Goal: Information Seeking & Learning: Learn about a topic

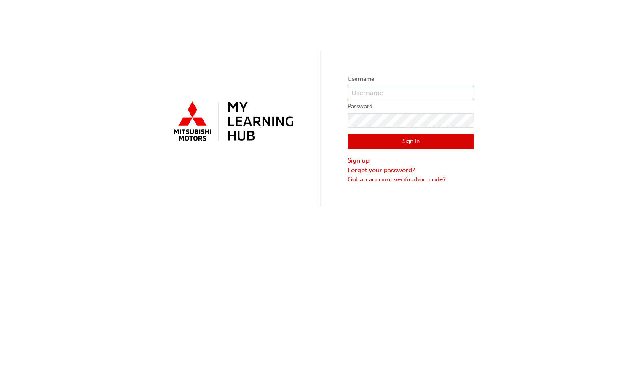
type input "[EMAIL_ADDRESS][DOMAIN_NAME]"
click at [418, 140] on button "Sign In" at bounding box center [411, 142] width 126 height 16
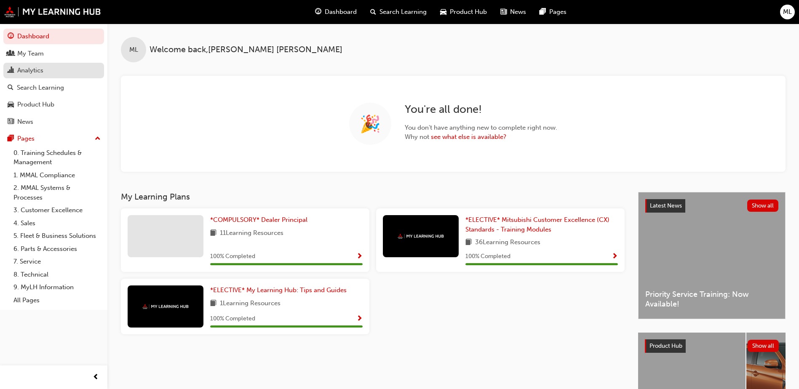
click at [51, 66] on div "Analytics" at bounding box center [54, 70] width 92 height 11
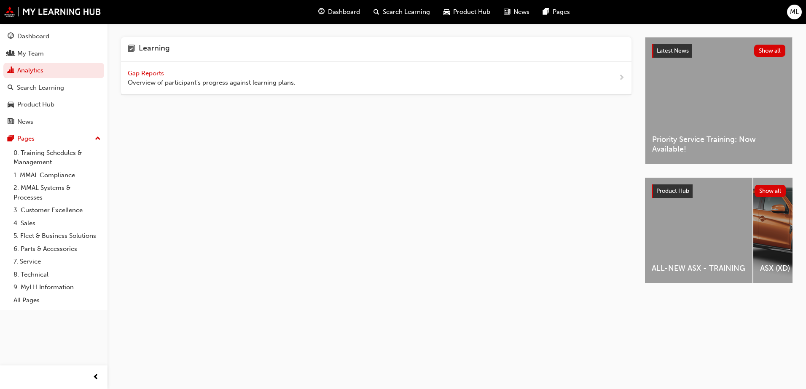
click at [159, 72] on span "Gap Reports" at bounding box center [147, 74] width 38 height 8
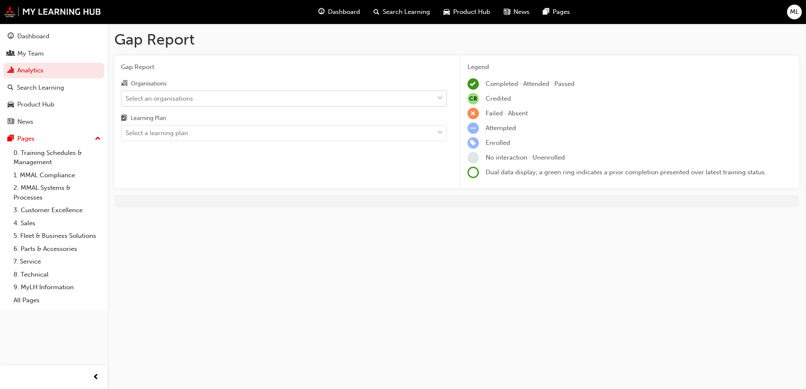
click at [332, 102] on div "Select an organisations" at bounding box center [277, 98] width 312 height 15
click at [126, 102] on input "Organisations Select an organisations" at bounding box center [126, 97] width 1 height 7
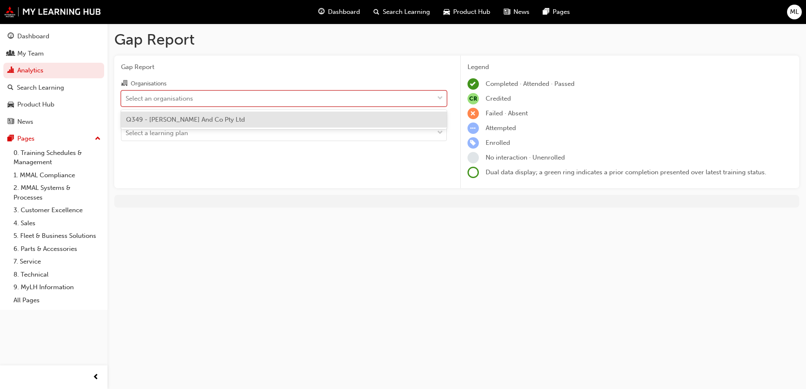
click at [188, 122] on span "Q349 - [PERSON_NAME] And Co Pty Ltd" at bounding box center [185, 120] width 119 height 8
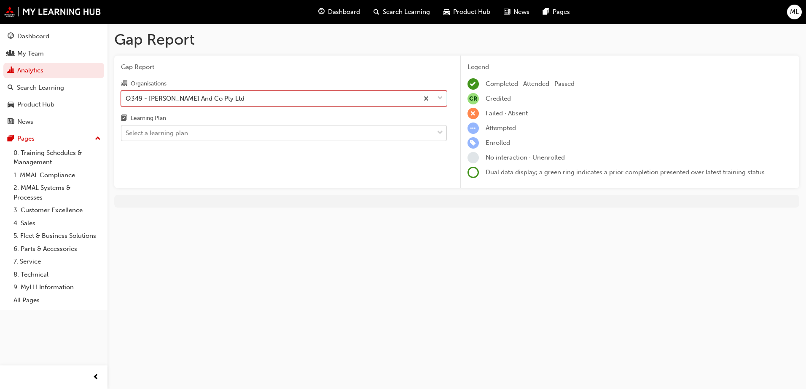
click at [199, 136] on div "Select a learning plan" at bounding box center [277, 133] width 312 height 15
click at [126, 136] on input "Learning Plan Select a learning plan" at bounding box center [126, 132] width 1 height 7
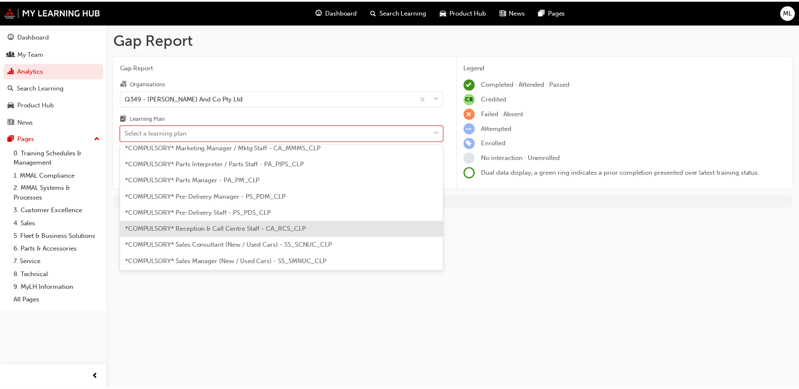
scroll to position [211, 0]
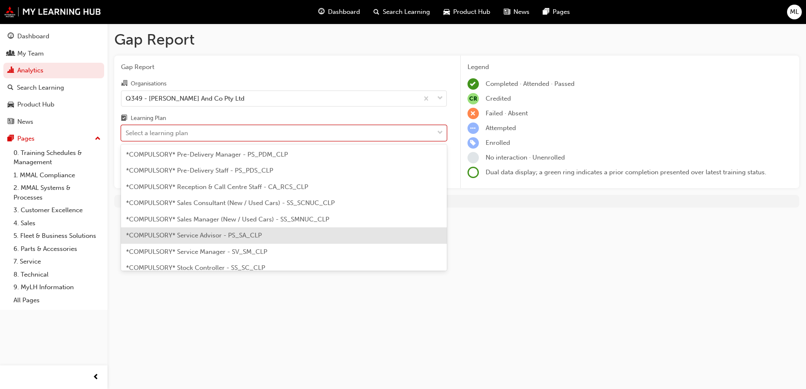
click at [217, 234] on span "*COMPULSORY* Service Advisor - PS_SA_CLP" at bounding box center [194, 236] width 136 height 8
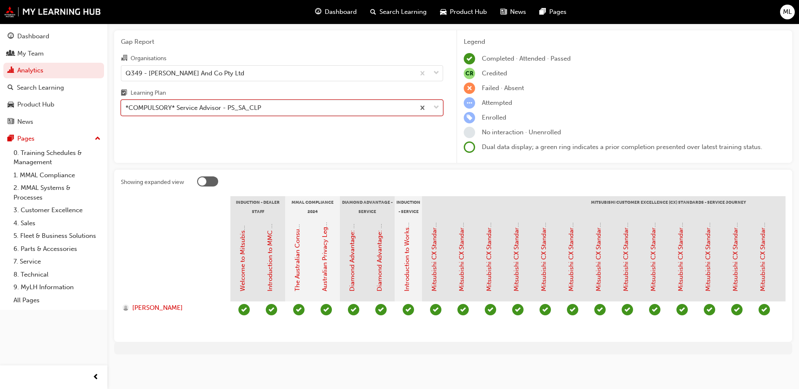
click at [436, 102] on span "down-icon" at bounding box center [437, 107] width 6 height 11
click at [126, 104] on input "Learning Plan option *COMPULSORY* Service Advisor - PS_SA_CLP, selected. 0 resu…" at bounding box center [126, 107] width 1 height 7
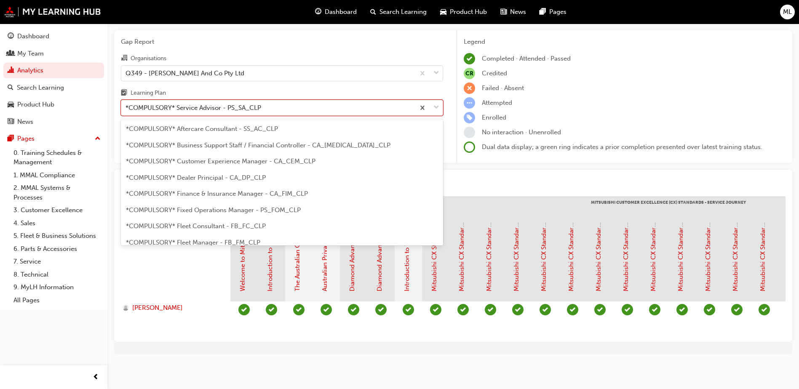
scroll to position [189, 0]
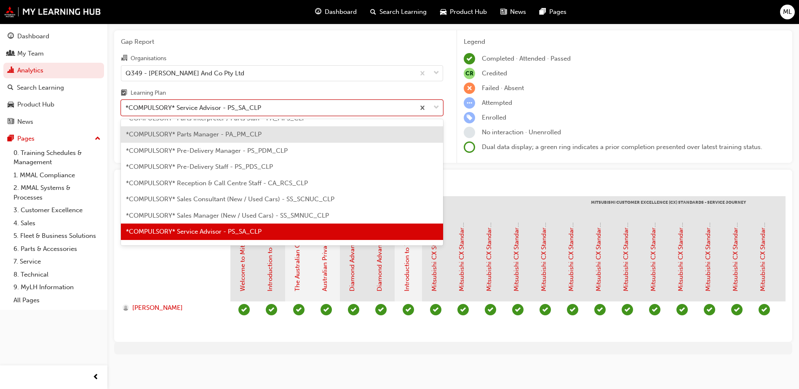
click at [246, 131] on span "*COMPULSORY* Parts Manager - PA_PM_CLP" at bounding box center [194, 135] width 136 height 8
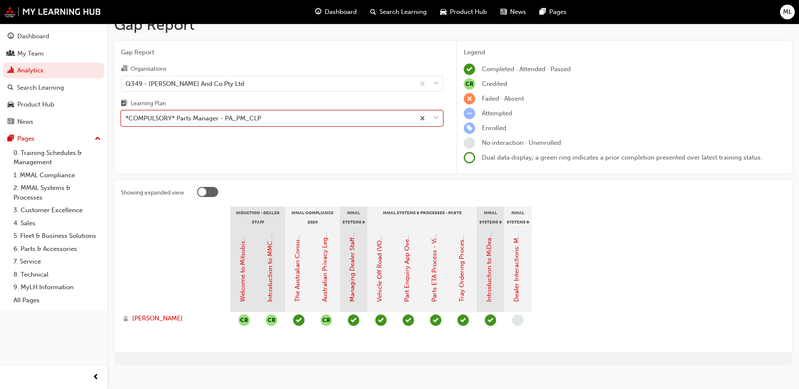
scroll to position [25, 0]
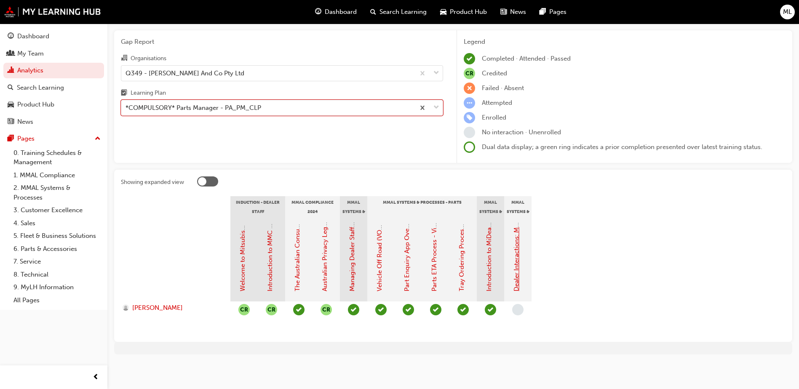
click at [516, 276] on link "Dealer Interactions: MiDealer Assist" at bounding box center [517, 240] width 8 height 103
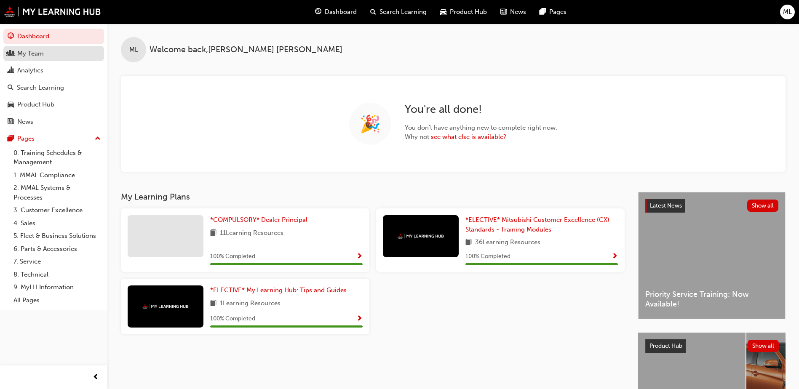
click at [46, 49] on div "My Team" at bounding box center [54, 53] width 92 height 11
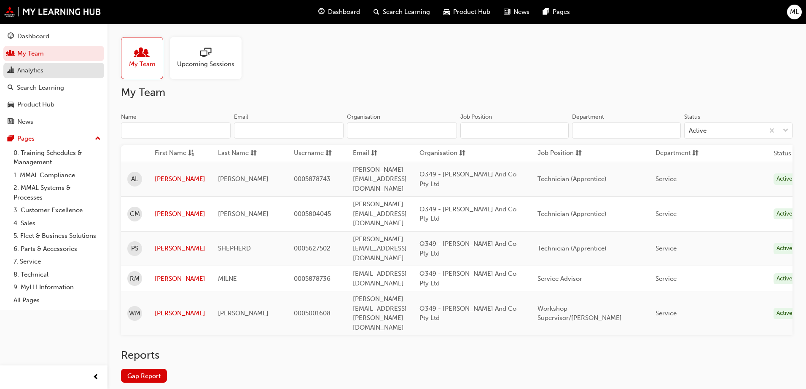
click at [35, 75] on div "Analytics" at bounding box center [30, 71] width 26 height 10
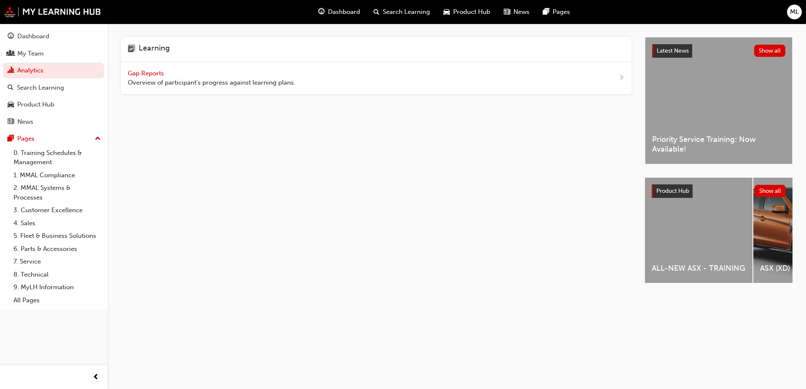
click at [160, 75] on span "Gap Reports" at bounding box center [147, 74] width 38 height 8
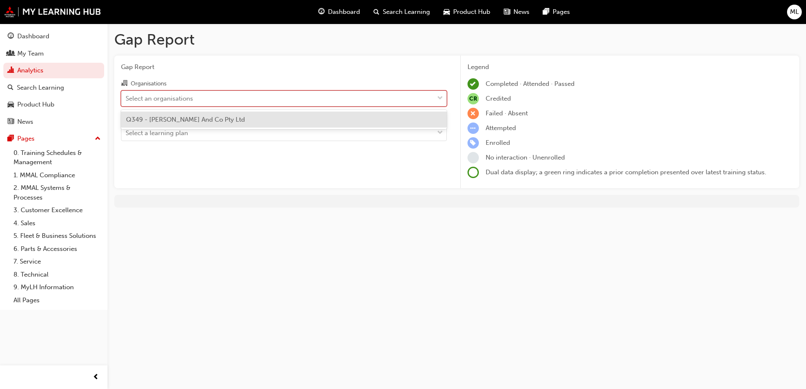
click at [278, 103] on div "Select an organisations" at bounding box center [277, 98] width 312 height 15
click at [126, 102] on input "Organisations option Q349 - [PERSON_NAME] And Co Pty Ltd focused, 1 of 1. 1 res…" at bounding box center [126, 97] width 1 height 7
click at [162, 121] on span "Q349 - [PERSON_NAME] And Co Pty Ltd" at bounding box center [185, 120] width 119 height 8
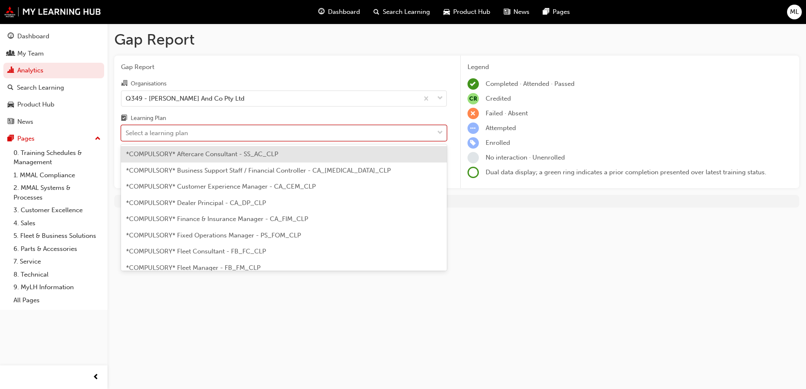
click at [160, 138] on div "Select a learning plan" at bounding box center [157, 134] width 62 height 10
click at [126, 137] on input "Learning Plan option *COMPULSORY* Aftercare Consultant - SS_AC_CLP focused, 1 o…" at bounding box center [126, 132] width 1 height 7
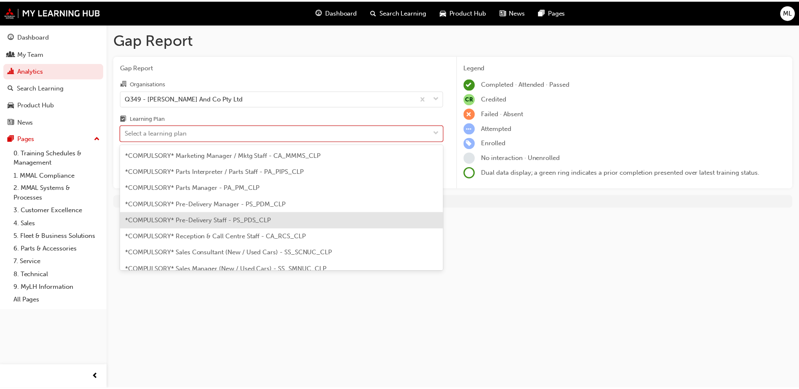
scroll to position [160, 0]
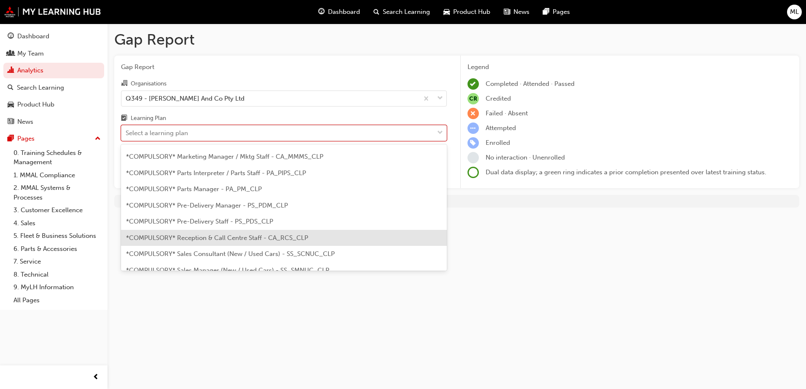
click at [219, 238] on span "*COMPULSORY* Reception & Call Centre Staff - CA_RCS_CLP" at bounding box center [217, 238] width 182 height 8
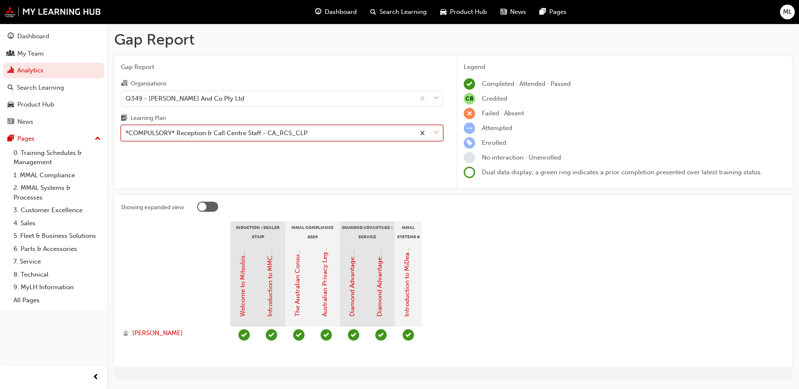
click at [433, 132] on div at bounding box center [429, 133] width 28 height 15
click at [126, 132] on input "Learning Plan option *COMPULSORY* Reception & Call Centre Staff - CA_RCS_CLP, s…" at bounding box center [126, 132] width 1 height 7
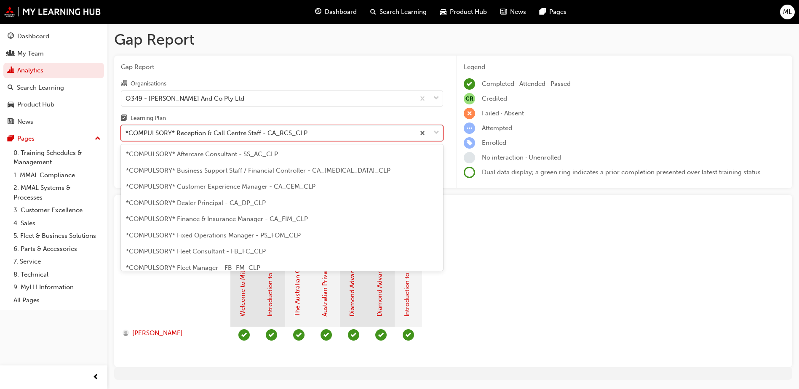
scroll to position [141, 0]
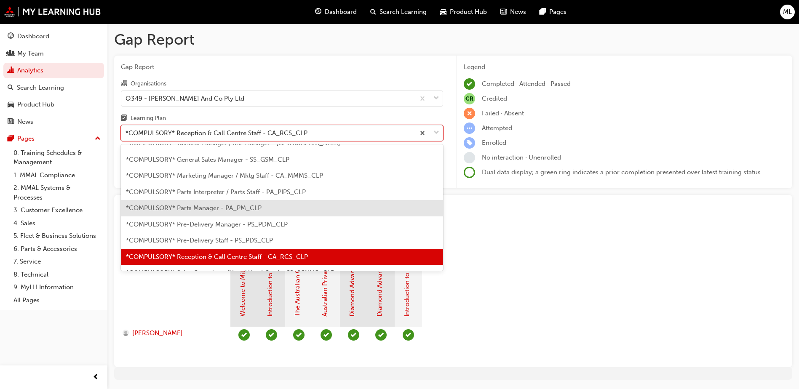
click at [236, 213] on div "*COMPULSORY* Parts Manager - PA_PM_CLP" at bounding box center [282, 208] width 322 height 16
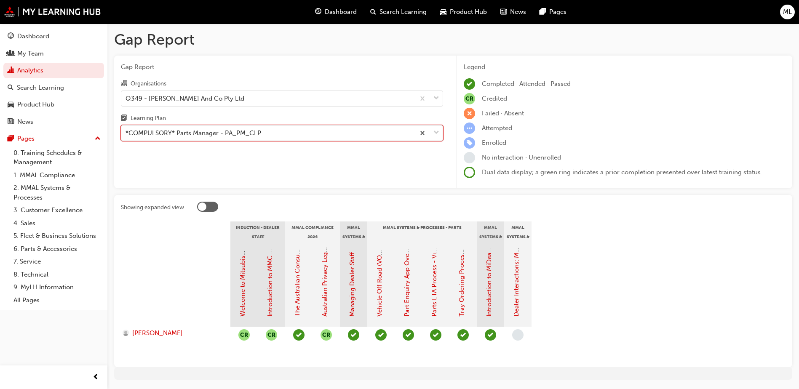
click at [437, 134] on span "down-icon" at bounding box center [437, 133] width 6 height 11
click at [126, 134] on input "Learning Plan option *COMPULSORY* Parts Manager - PA_PM_CLP, selected. 0 result…" at bounding box center [126, 132] width 1 height 7
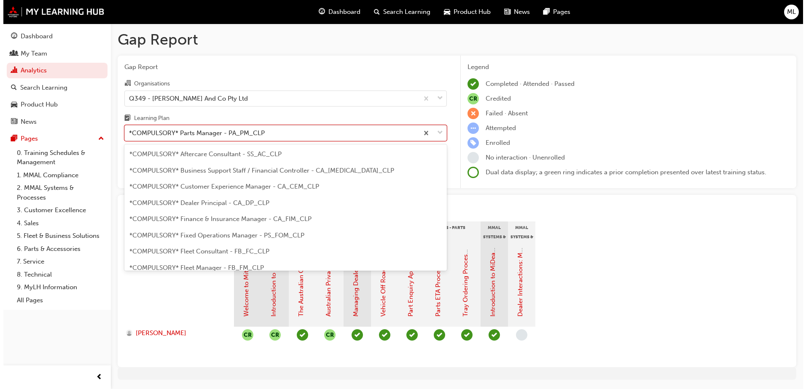
scroll to position [92, 0]
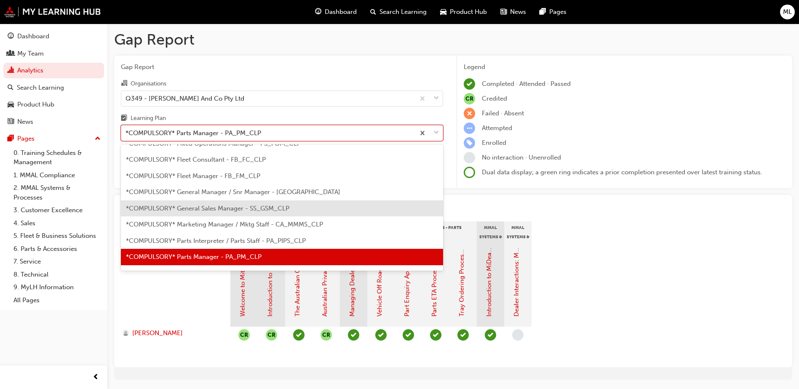
click at [257, 208] on span "*COMPULSORY* General Sales Manager - SS_GSM_CLP" at bounding box center [207, 209] width 163 height 8
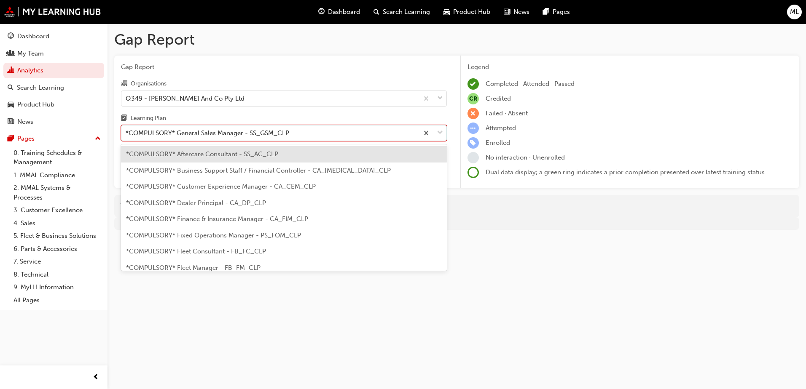
click at [440, 130] on span "down-icon" at bounding box center [440, 133] width 6 height 11
click at [126, 130] on input "Learning Plan option *COMPULSORY* General Sales Manager - SS_GSM_CLP, selected.…" at bounding box center [126, 132] width 1 height 7
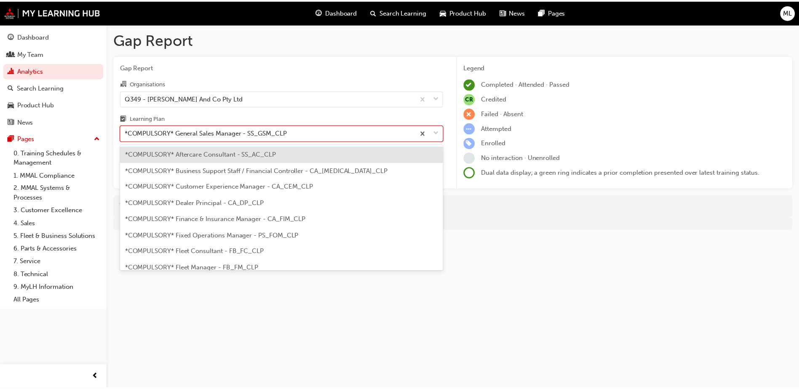
scroll to position [43, 0]
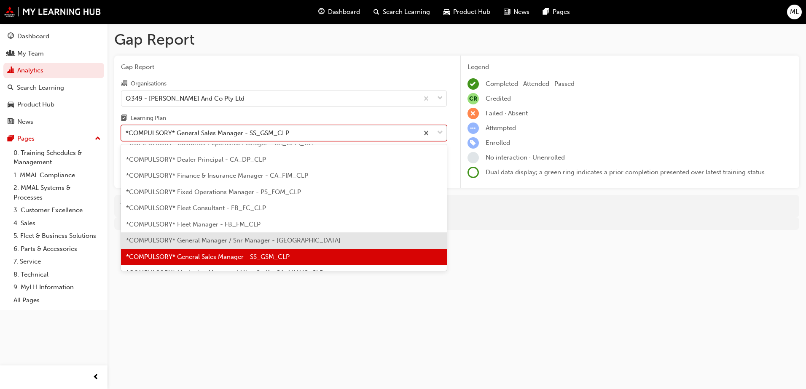
click at [307, 236] on div "*COMPULSORY* General Manager / Snr Manager - [GEOGRAPHIC_DATA]" at bounding box center [284, 241] width 326 height 16
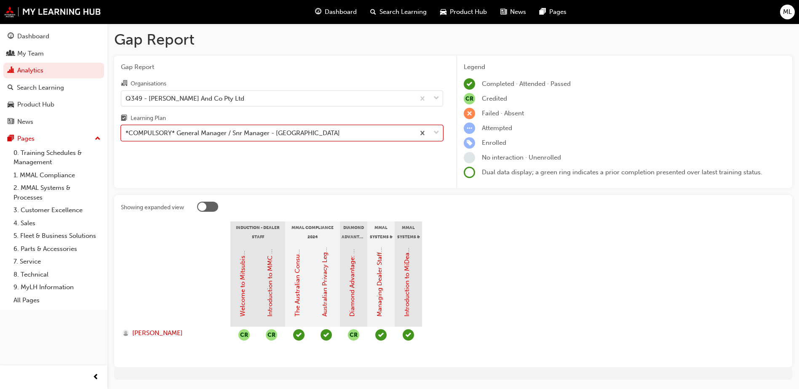
click at [435, 133] on span "down-icon" at bounding box center [437, 133] width 6 height 11
click at [126, 133] on input "Learning Plan option *COMPULSORY* General Manager / Snr Manager - [GEOGRAPHIC_D…" at bounding box center [126, 132] width 1 height 7
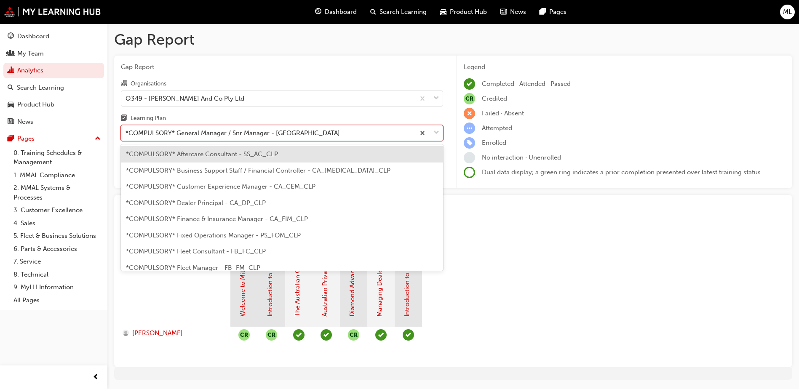
scroll to position [27, 0]
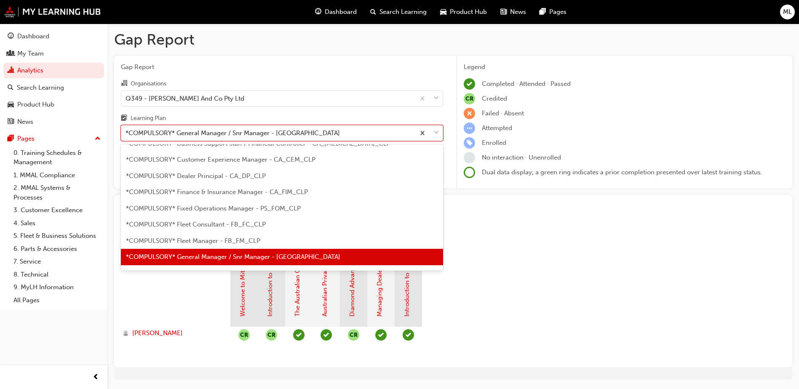
click at [249, 208] on span "*COMPULSORY* Fixed Operations Manager - PS_FOM_CLP" at bounding box center [213, 209] width 175 height 8
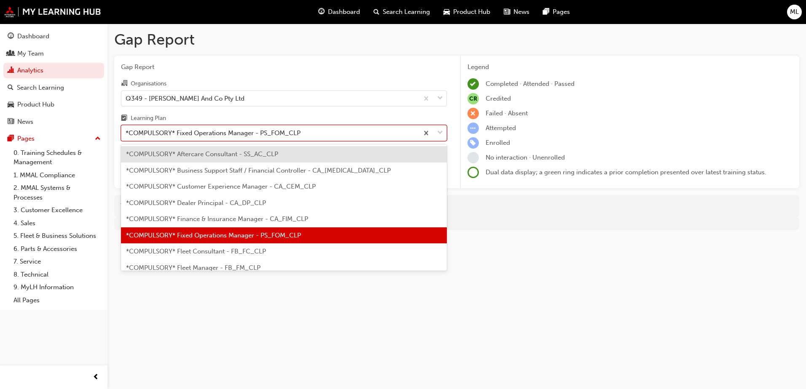
click at [440, 131] on span "down-icon" at bounding box center [440, 133] width 6 height 11
click at [126, 131] on input "Learning Plan option *COMPULSORY* Fixed Operations Manager - PS_FOM_CLP, select…" at bounding box center [126, 132] width 1 height 7
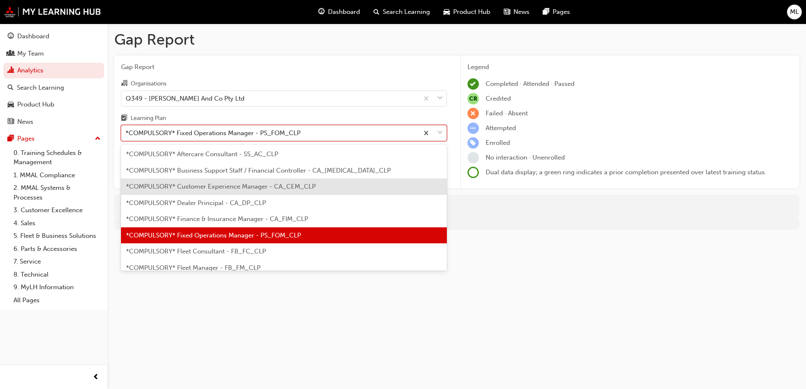
click at [284, 188] on span "*COMPULSORY* Customer Experience Manager - CA_CEM_CLP" at bounding box center [221, 187] width 190 height 8
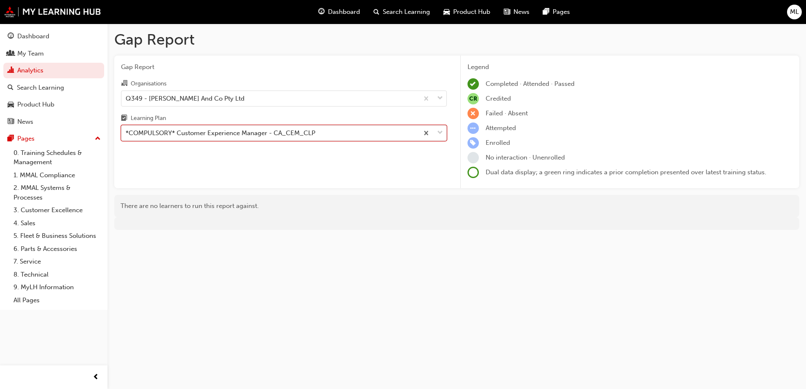
click at [439, 135] on span "down-icon" at bounding box center [440, 133] width 6 height 11
click at [126, 135] on input "Learning Plan option *COMPULSORY* Customer Experience Manager - CA_CEM_CLP, sel…" at bounding box center [126, 132] width 1 height 7
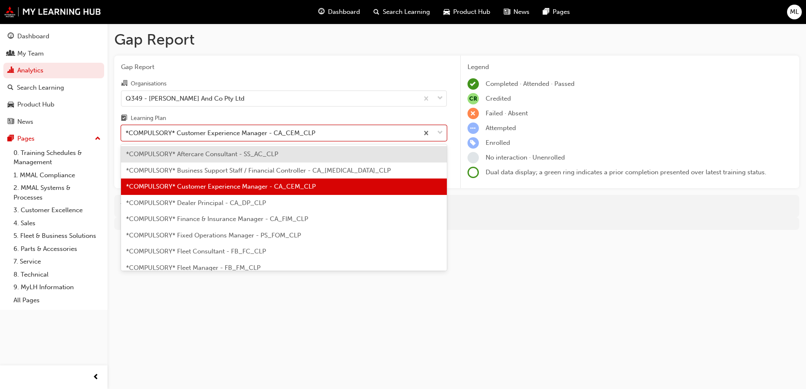
click at [301, 157] on div "*COMPULSORY* Aftercare Consultant - SS_AC_CLP" at bounding box center [284, 154] width 326 height 16
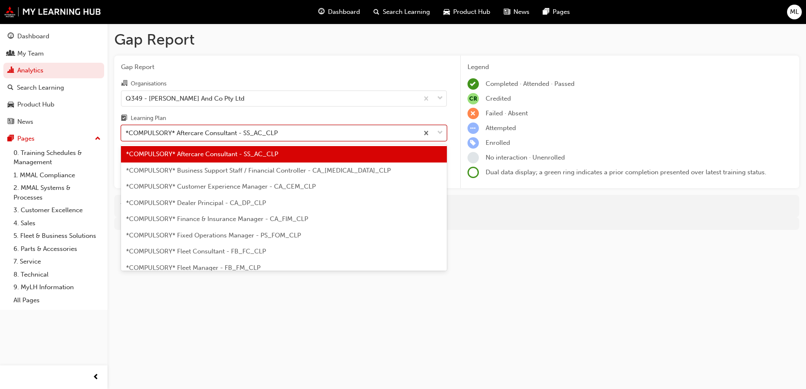
click at [438, 132] on span "down-icon" at bounding box center [440, 133] width 6 height 11
click at [126, 132] on input "Learning Plan option *COMPULSORY* Aftercare Consultant - SS_AC_CLP, selected. o…" at bounding box center [126, 132] width 1 height 7
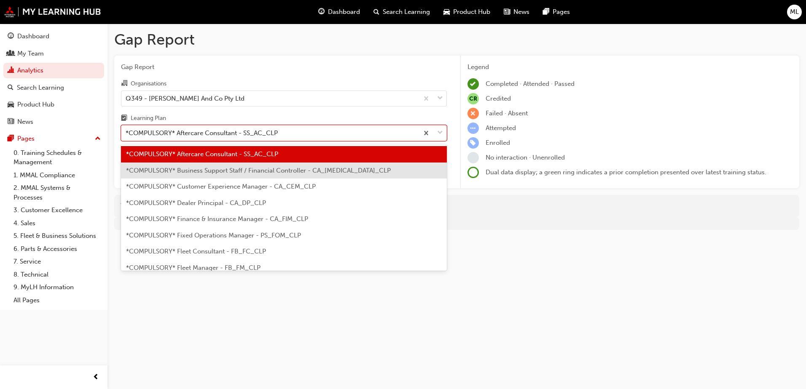
click at [331, 172] on span "*COMPULSORY* Business Support Staff / Financial Controller - CA_[MEDICAL_DATA]_…" at bounding box center [258, 171] width 265 height 8
